Goal: Task Accomplishment & Management: Use online tool/utility

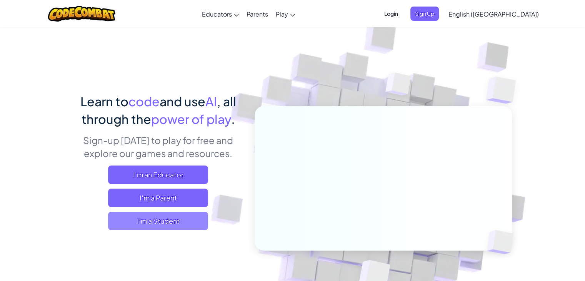
click at [143, 225] on span "I'm a Student" at bounding box center [158, 221] width 100 height 18
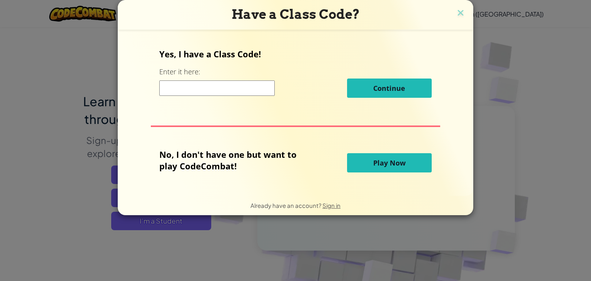
click at [378, 155] on button "Play Now" at bounding box center [389, 162] width 85 height 19
click at [380, 160] on span "Play Now" at bounding box center [389, 162] width 32 height 9
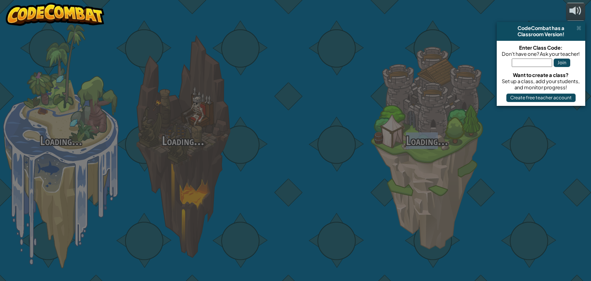
click at [389, 163] on div "Loading... Loading... Loading... Loading... Loading... Loading... Loading..." at bounding box center [295, 140] width 591 height 281
